Goal: Check status

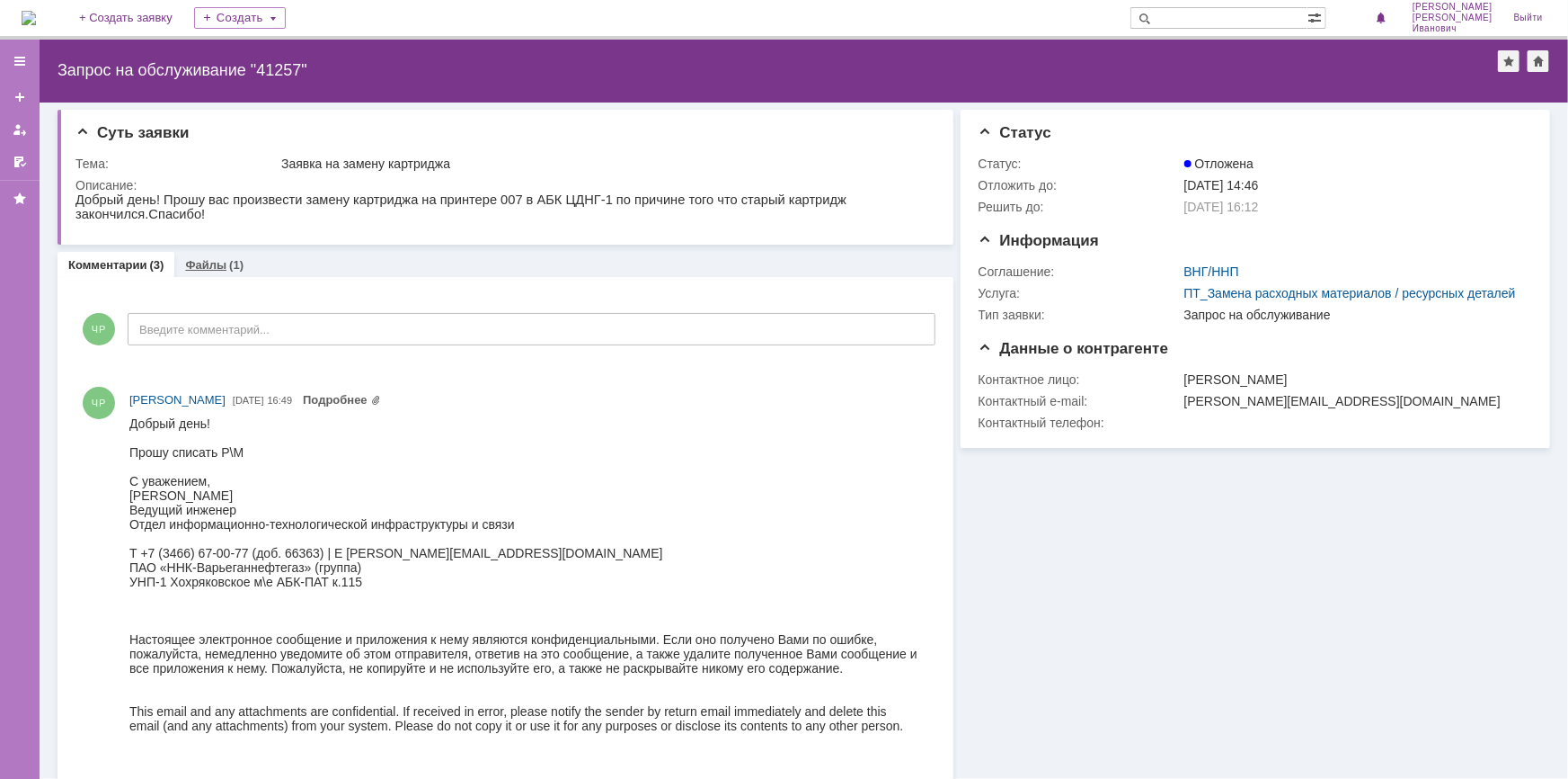
click at [208, 262] on link "Файлы" at bounding box center [206, 265] width 41 height 14
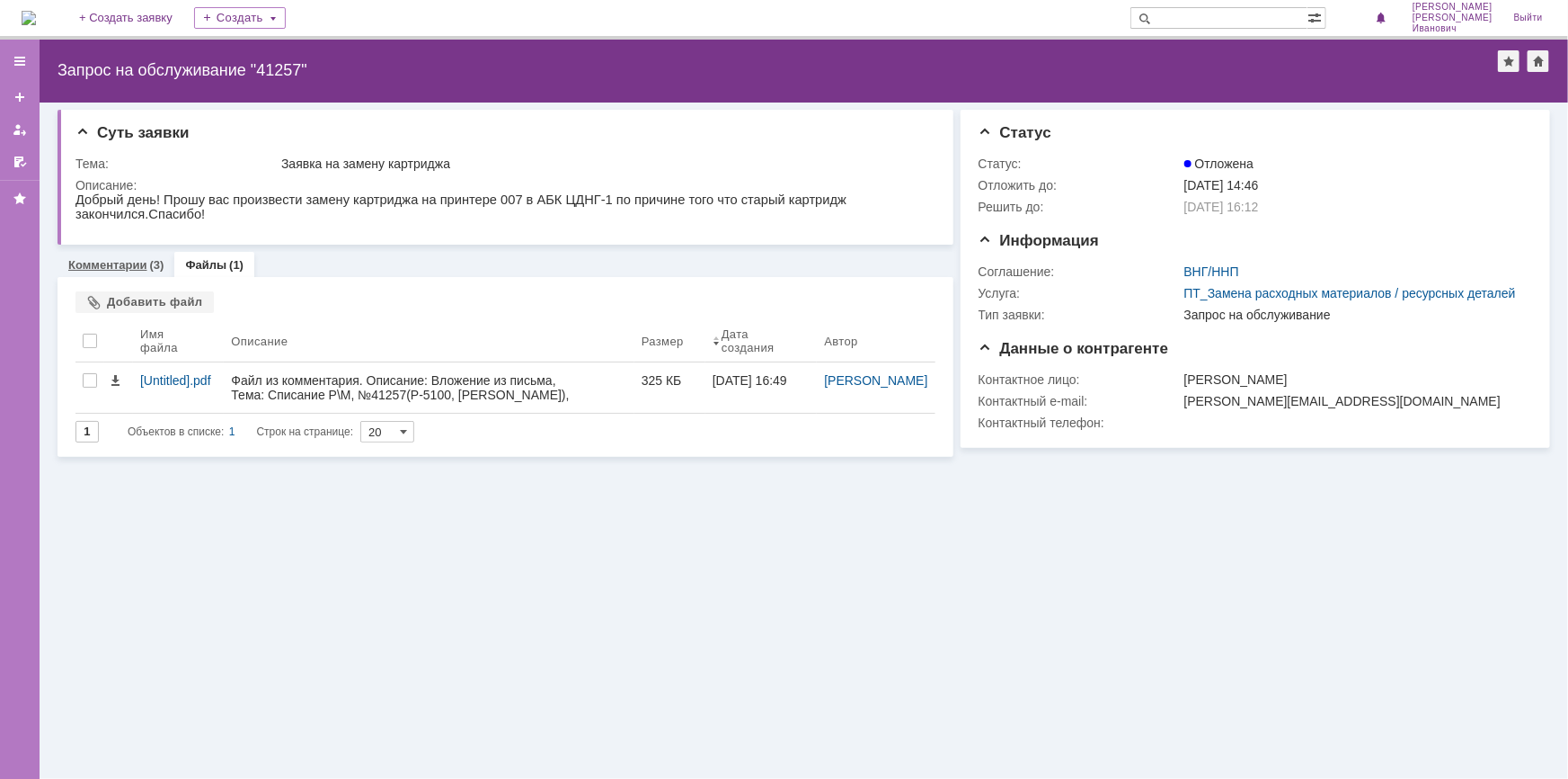
click at [135, 264] on link "Комментарии" at bounding box center [108, 265] width 79 height 14
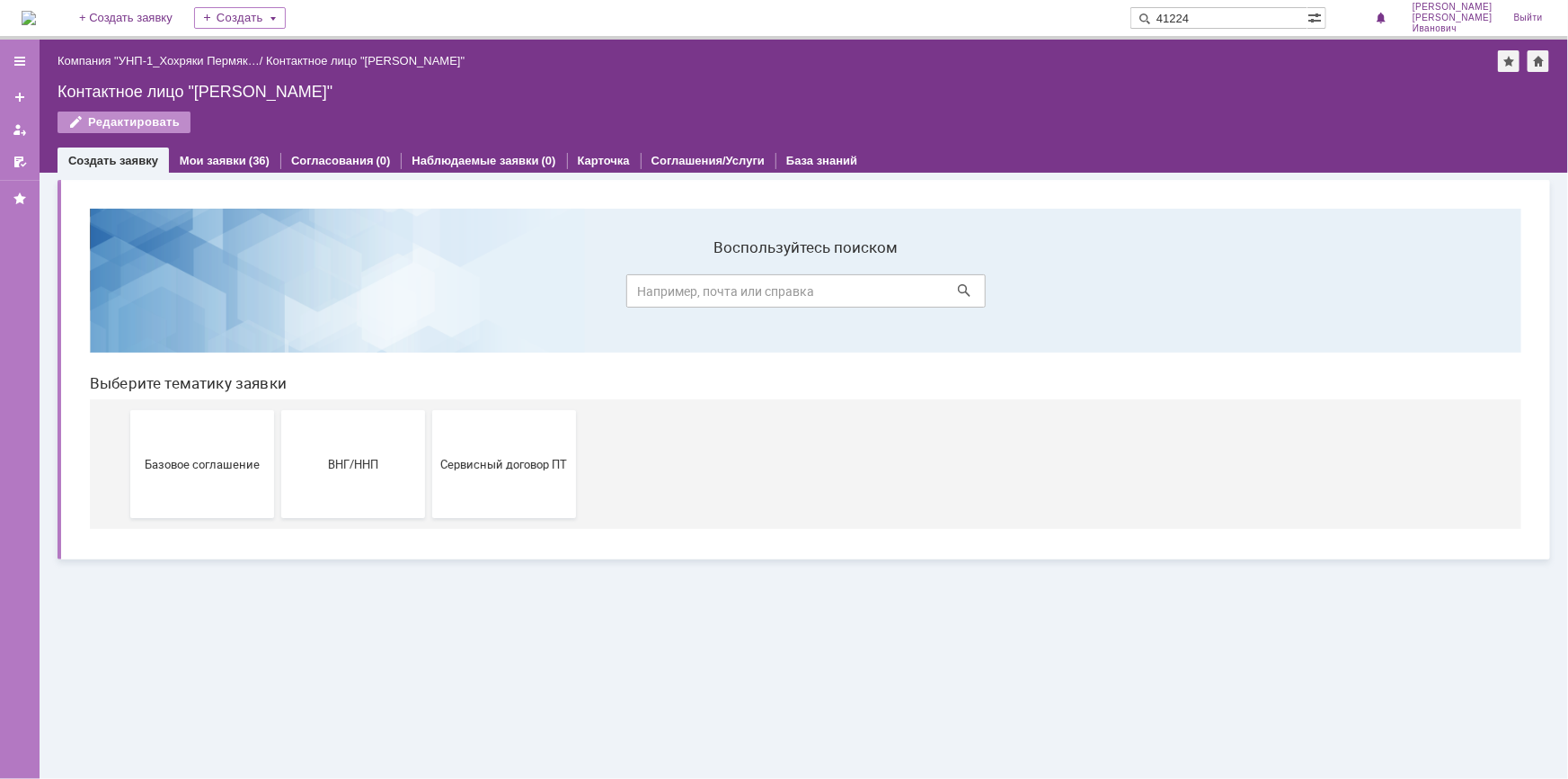
type input "41224"
type input "41225"
